Goal: Task Accomplishment & Management: Use online tool/utility

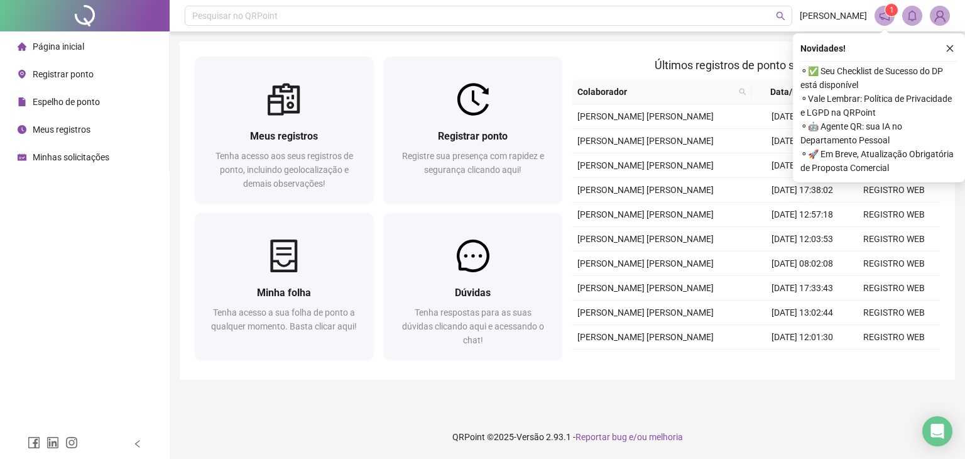
click at [79, 75] on span "Registrar ponto" at bounding box center [63, 74] width 61 height 10
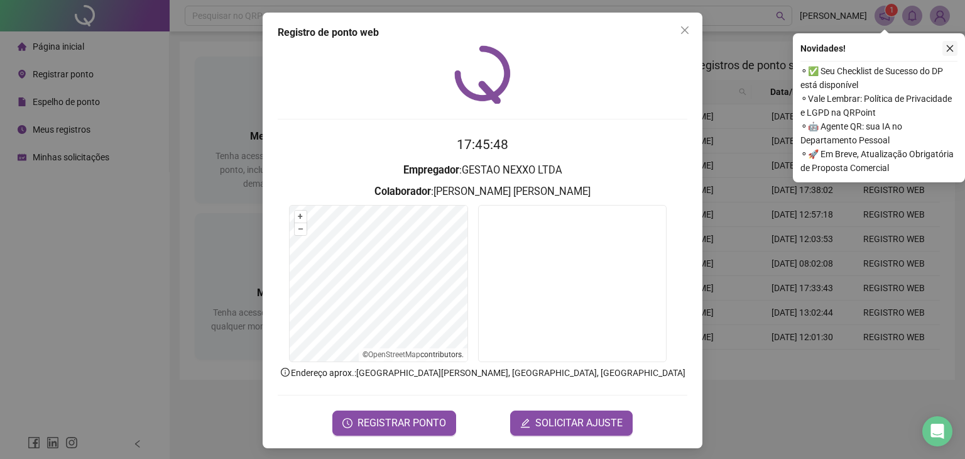
click at [952, 47] on icon "close" at bounding box center [950, 48] width 7 height 7
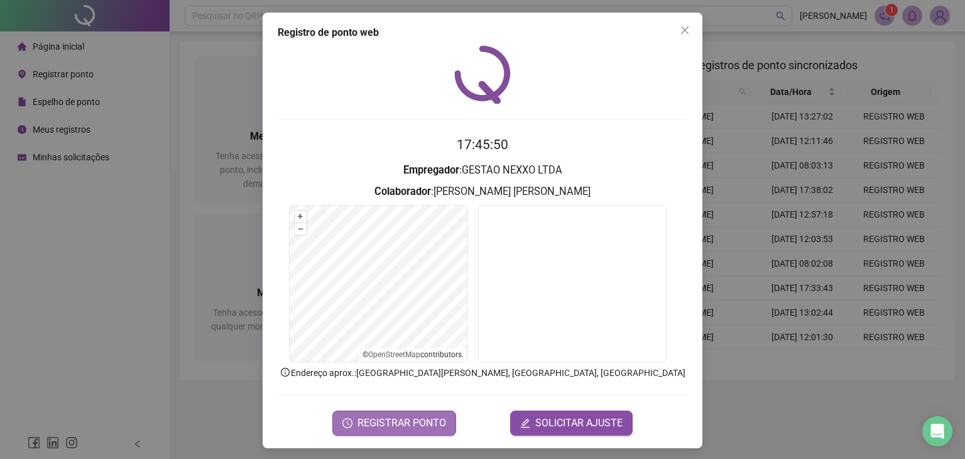
click at [410, 424] on span "REGISTRAR PONTO" at bounding box center [402, 422] width 89 height 15
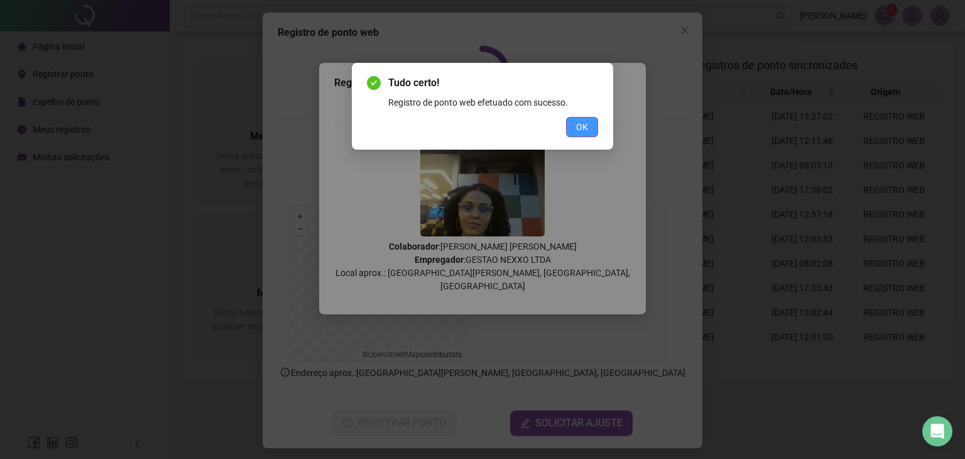
drag, startPoint x: 587, startPoint y: 134, endPoint x: 584, endPoint y: 121, distance: 12.8
click at [586, 133] on button "OK" at bounding box center [582, 127] width 32 height 20
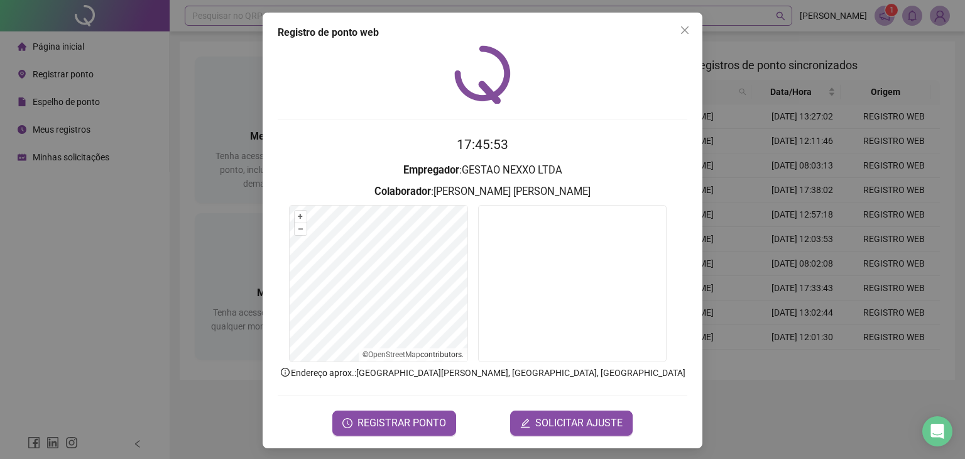
drag, startPoint x: 684, startPoint y: 28, endPoint x: 698, endPoint y: 21, distance: 16.0
click at [684, 28] on icon "close" at bounding box center [685, 30] width 10 height 10
